Goal: Task Accomplishment & Management: Use online tool/utility

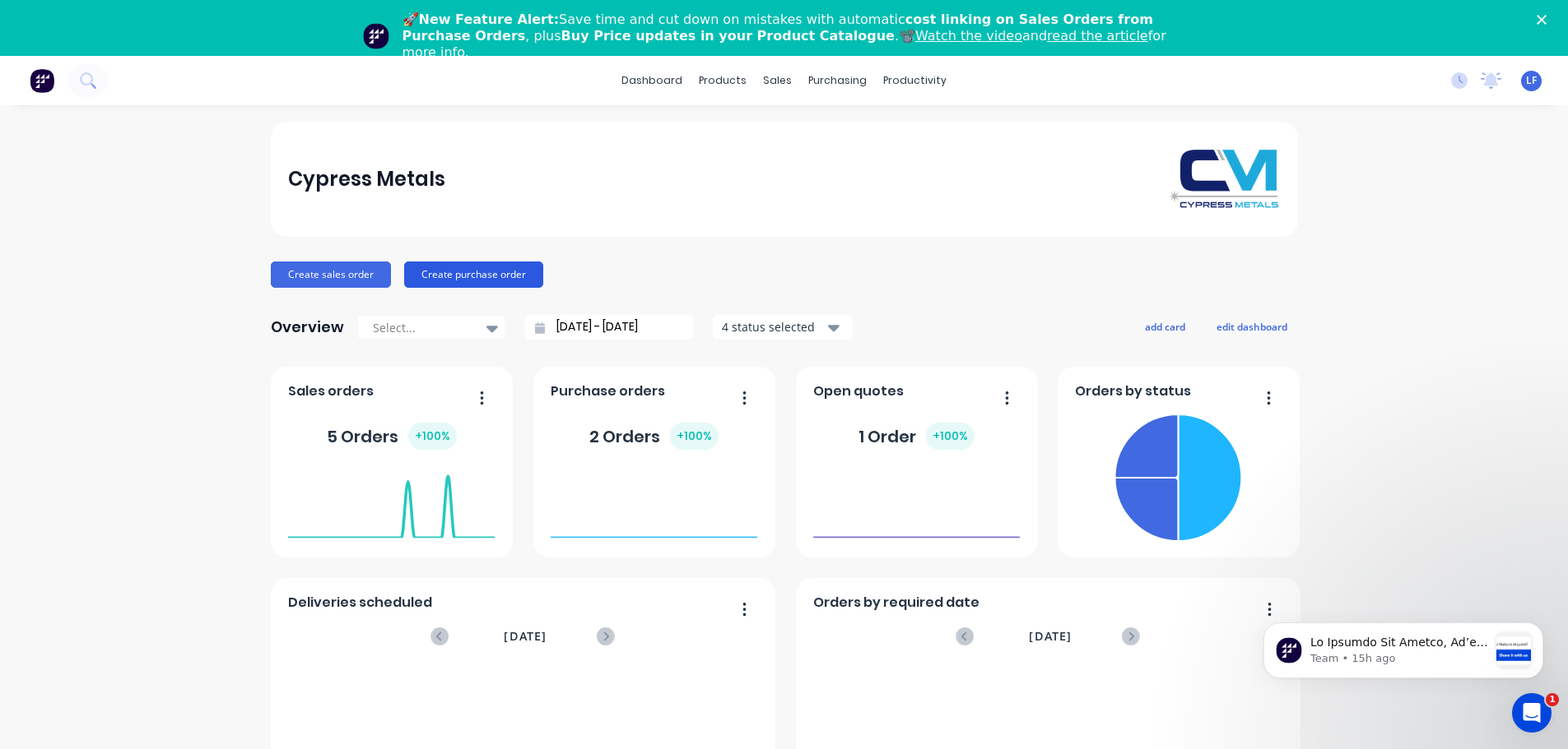
click at [451, 270] on button "Create purchase order" at bounding box center [473, 274] width 139 height 26
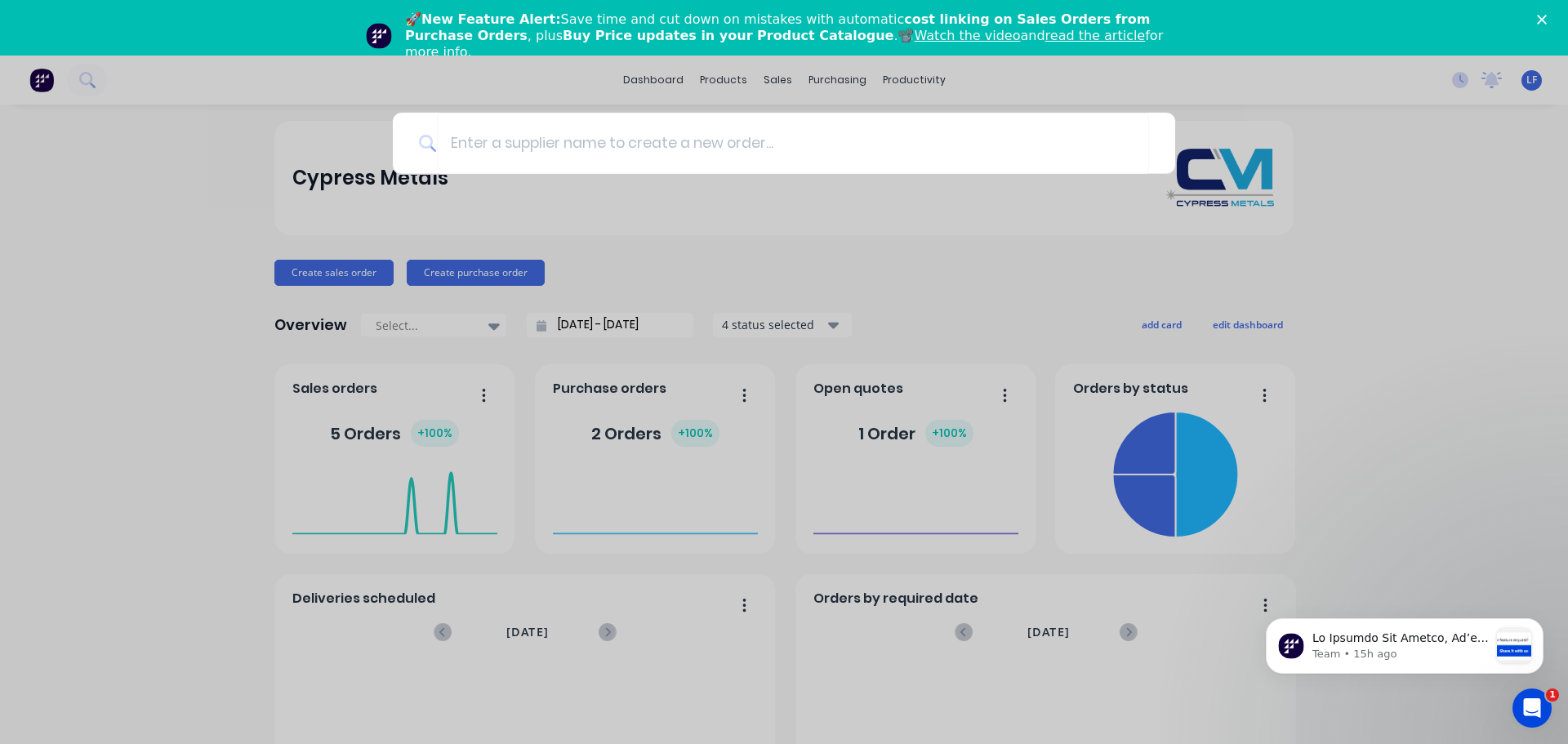
click at [342, 276] on div at bounding box center [784, 372] width 1568 height 744
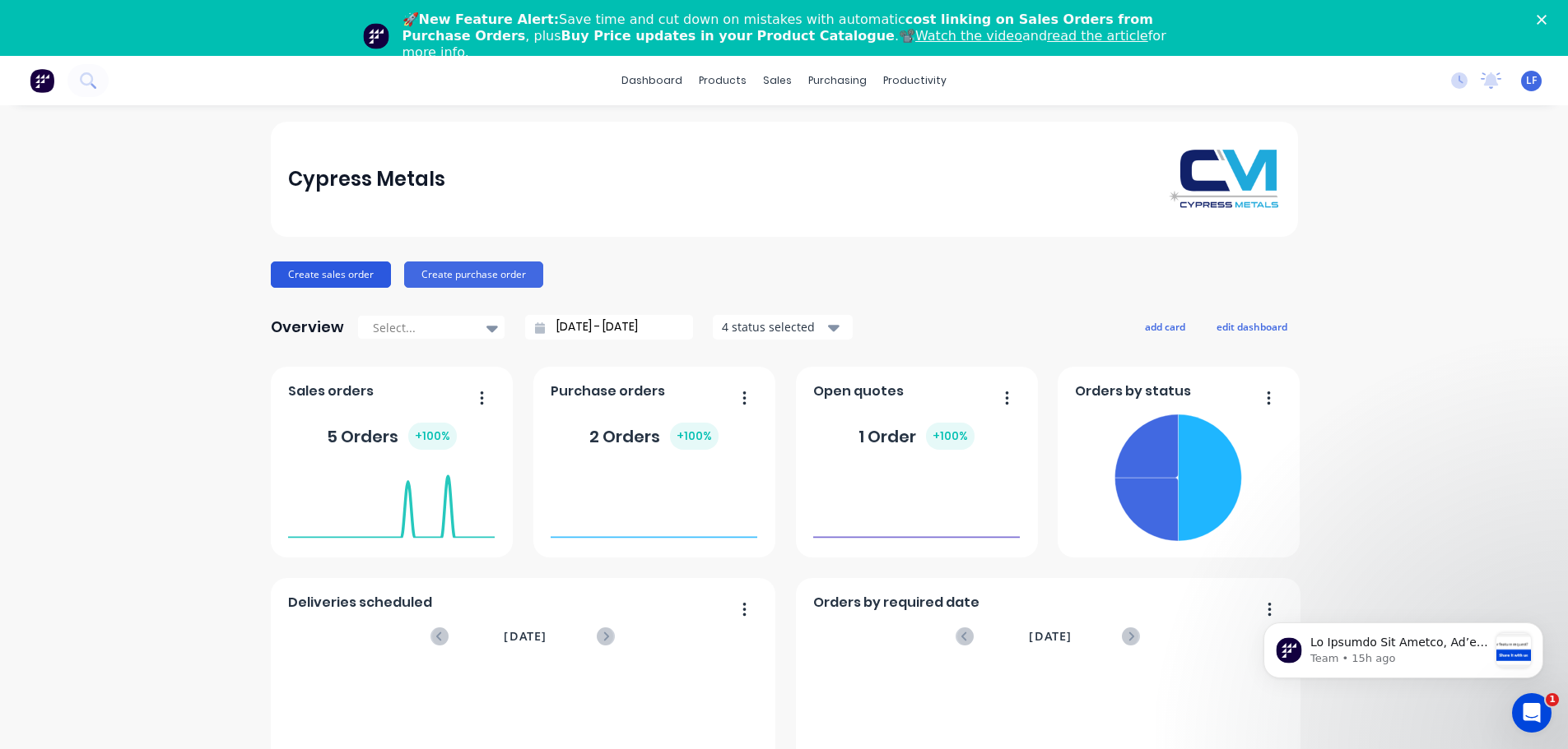
click at [350, 273] on button "Create sales order" at bounding box center [330, 274] width 120 height 26
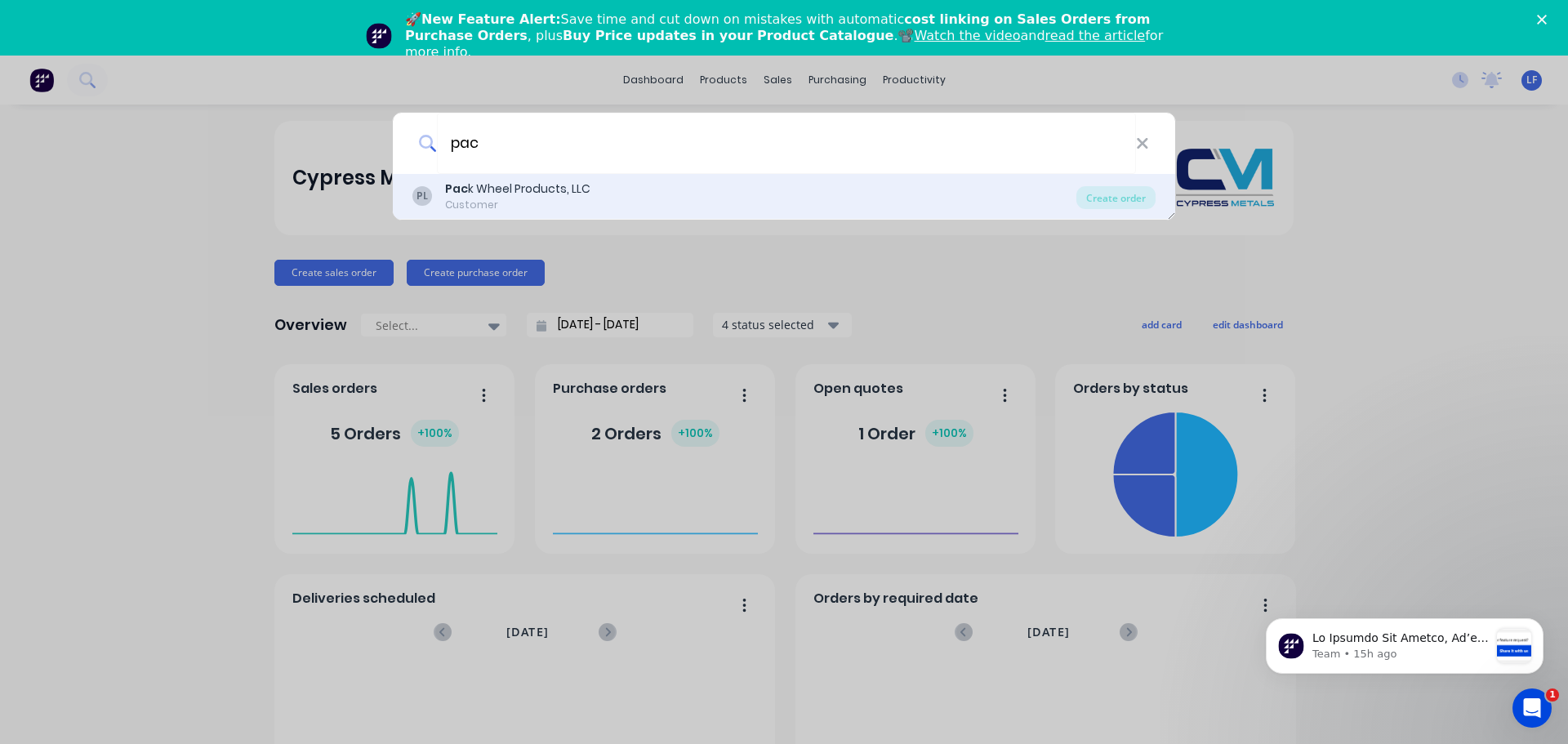
type input "pac"
click at [513, 181] on div "Pac k Wheel Products, LLC" at bounding box center [517, 190] width 146 height 17
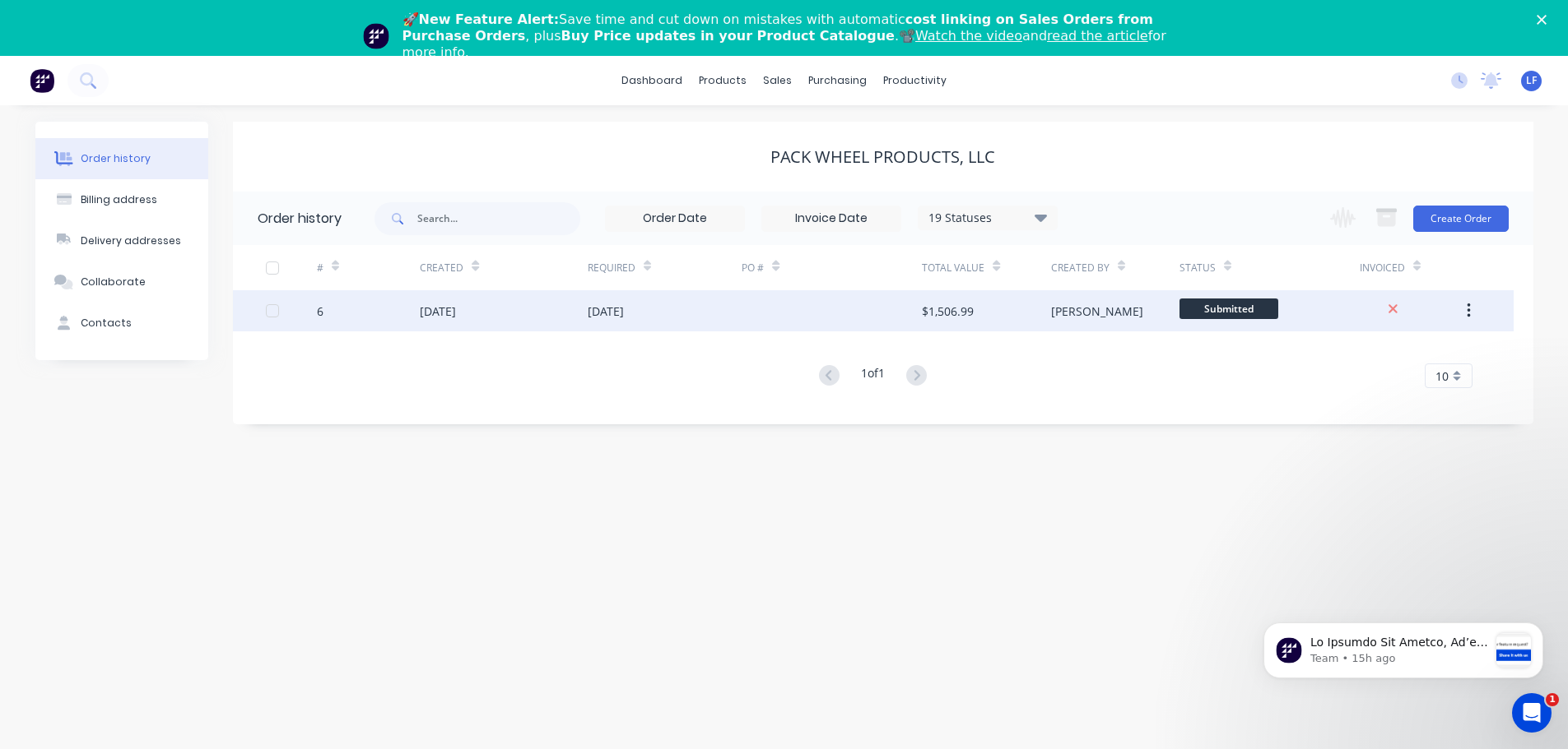
click at [454, 313] on div "[DATE]" at bounding box center [438, 312] width 36 height 17
